Goal: Information Seeking & Learning: Learn about a topic

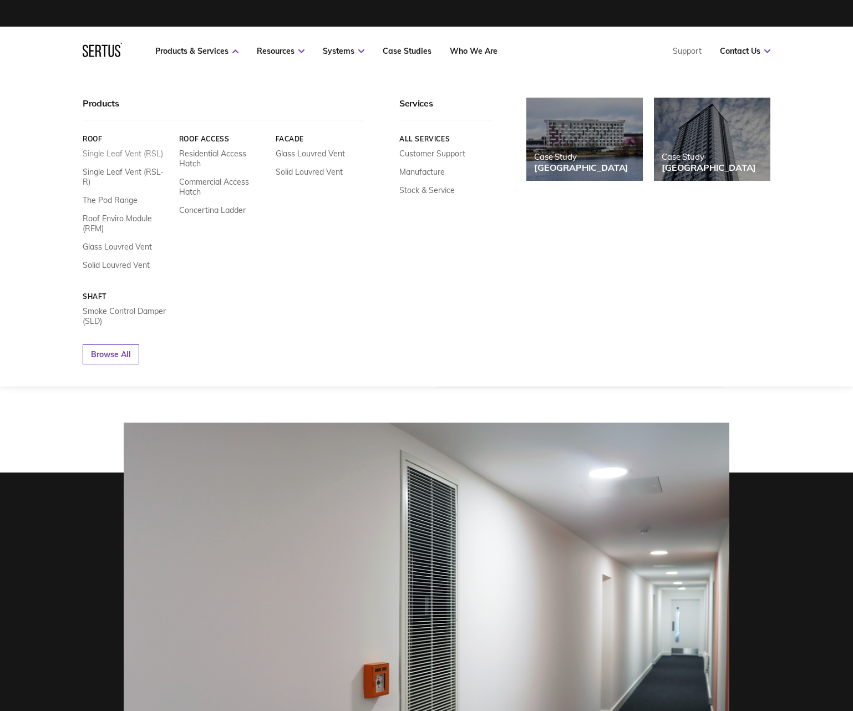
click at [101, 155] on link "Single Leaf Vent (RSL)" at bounding box center [123, 154] width 80 height 10
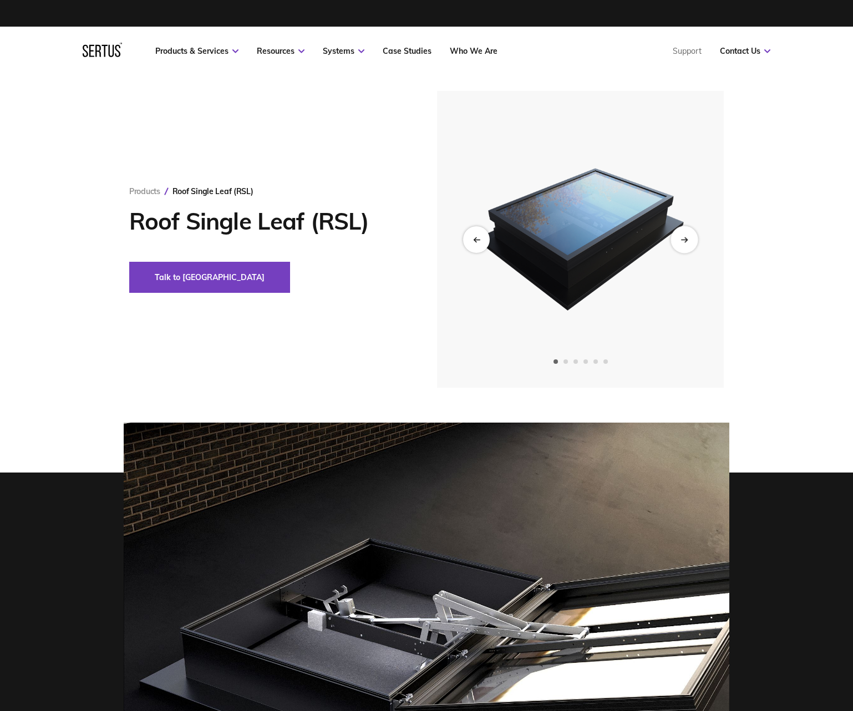
click at [676, 239] on div "Next slide" at bounding box center [683, 239] width 27 height 27
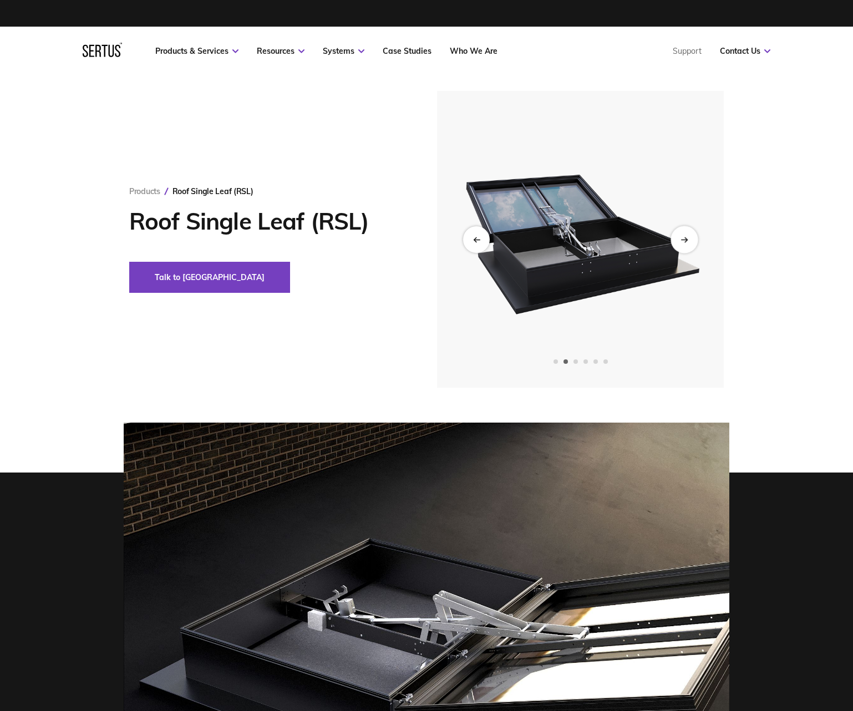
click at [676, 239] on div "Next slide" at bounding box center [683, 239] width 27 height 27
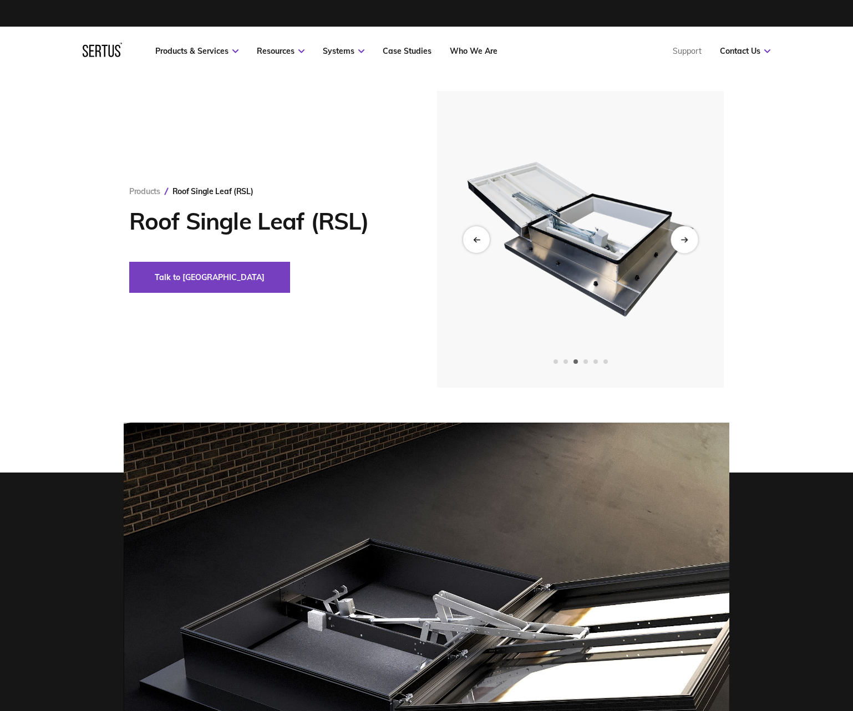
click at [676, 239] on div "Next slide" at bounding box center [683, 239] width 27 height 27
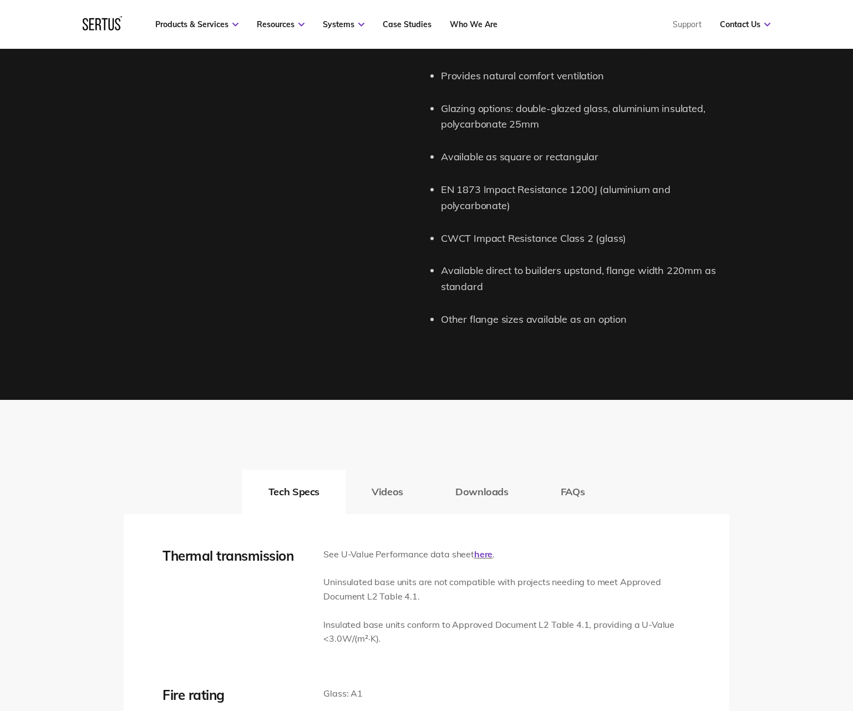
scroll to position [1356, 0]
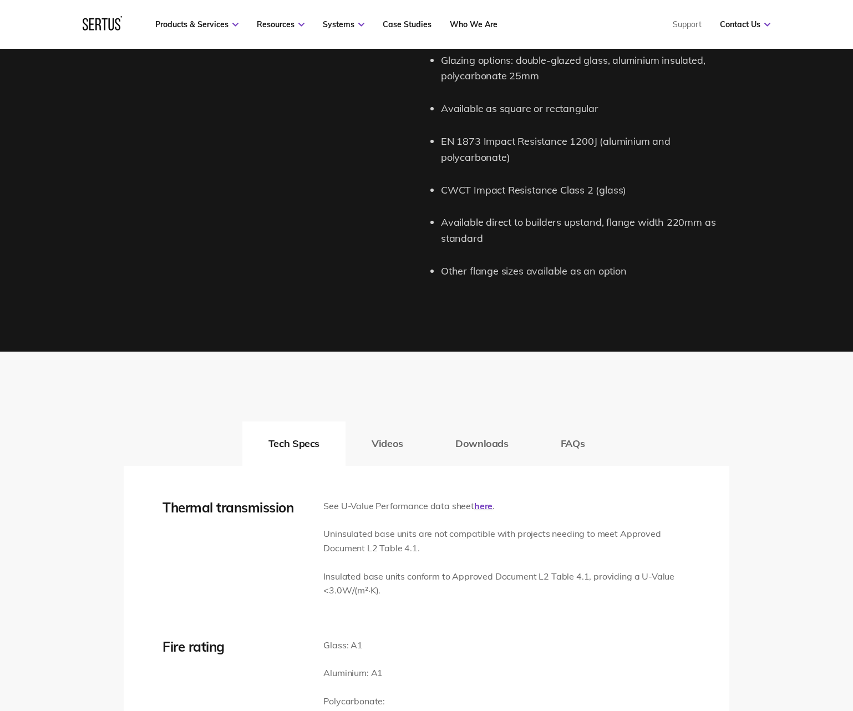
click at [462, 269] on li "Other flange sizes available as an option" at bounding box center [585, 271] width 288 height 16
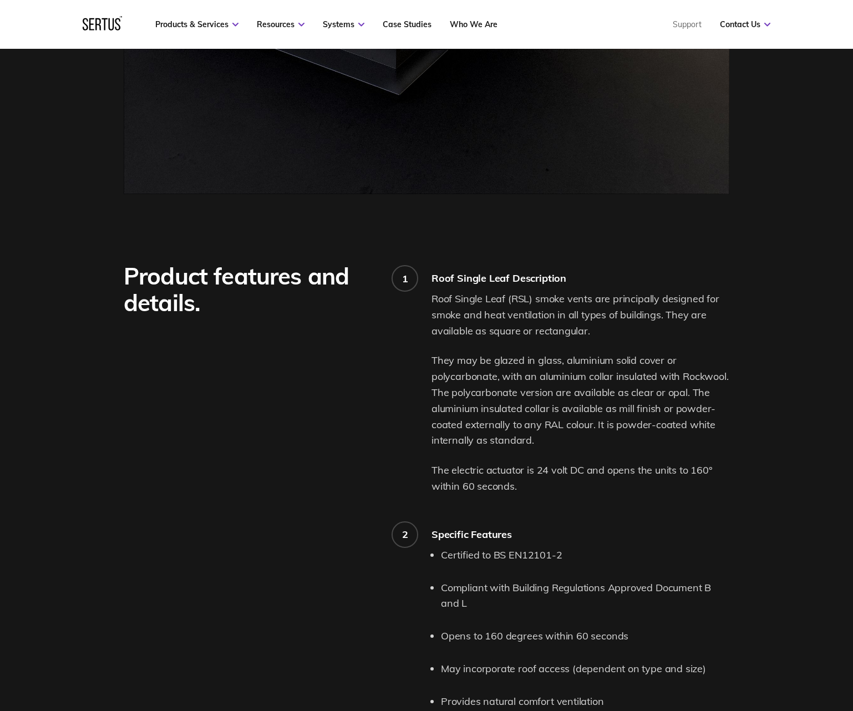
scroll to position [457, 0]
